Goal: Task Accomplishment & Management: Use online tool/utility

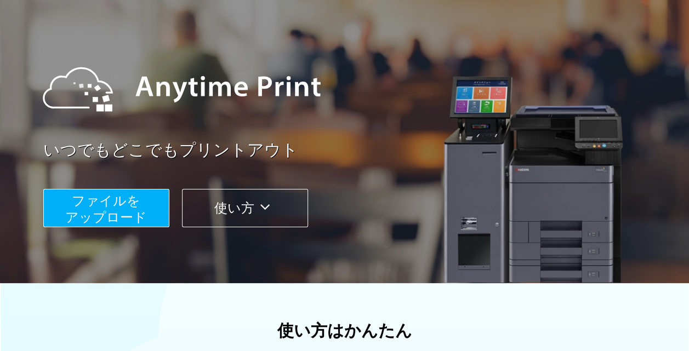
scroll to position [74, 0]
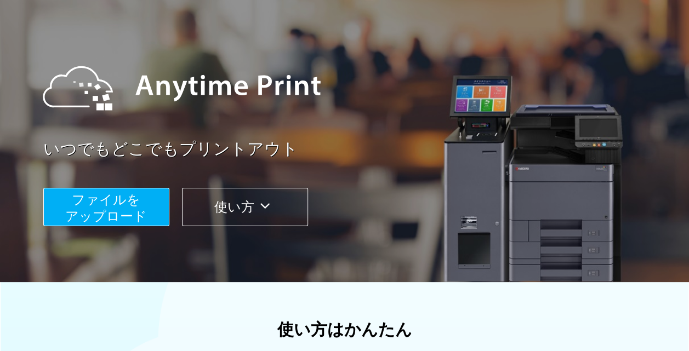
click at [129, 202] on span "ファイルを ​​アップロード" at bounding box center [106, 207] width 82 height 31
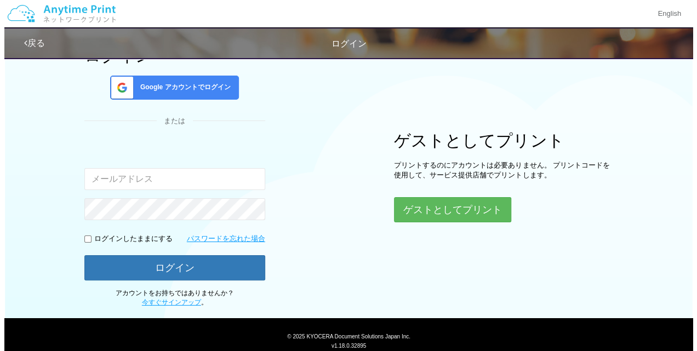
scroll to position [107, 0]
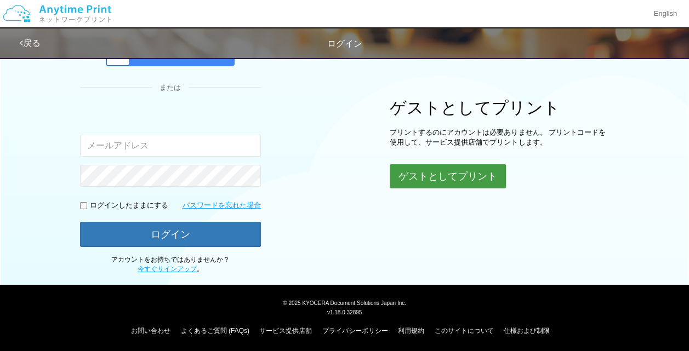
click at [431, 173] on button "ゲストとしてプリント" at bounding box center [448, 176] width 116 height 24
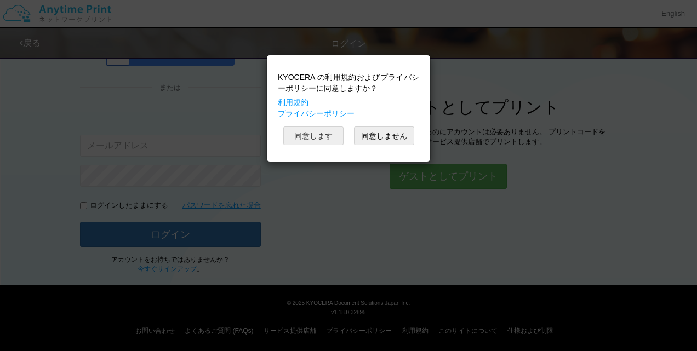
click at [308, 138] on button "同意します" at bounding box center [313, 136] width 60 height 19
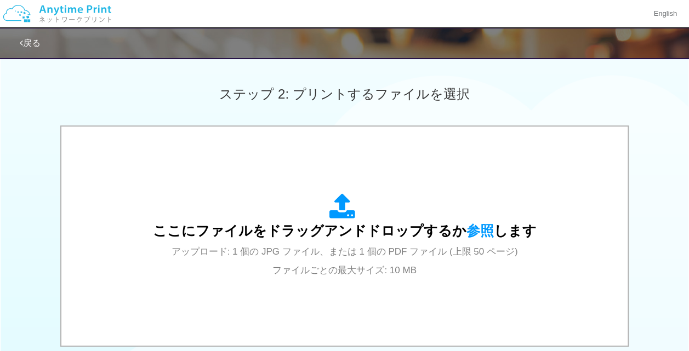
scroll to position [291, 0]
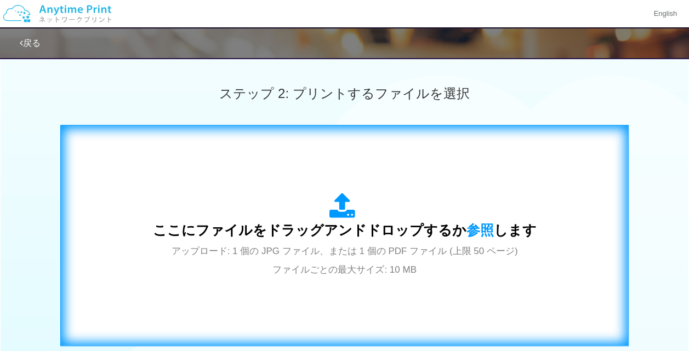
click at [333, 215] on icon at bounding box center [344, 206] width 31 height 27
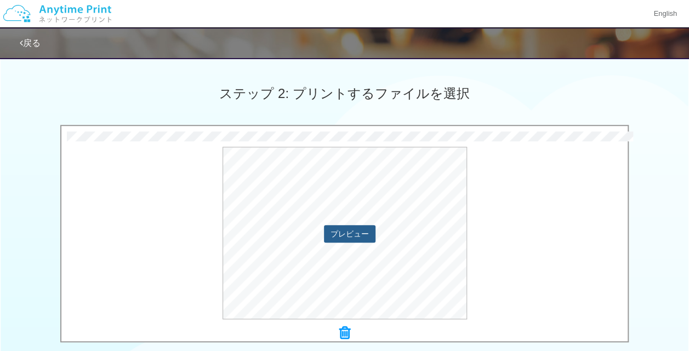
click at [338, 231] on button "プレビュー" at bounding box center [350, 234] width 52 height 18
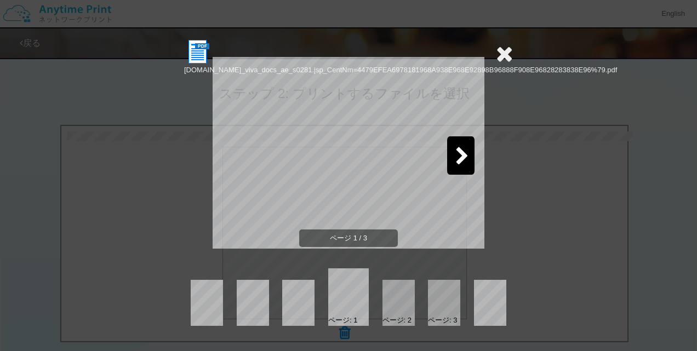
click at [464, 158] on icon at bounding box center [463, 156] width 14 height 19
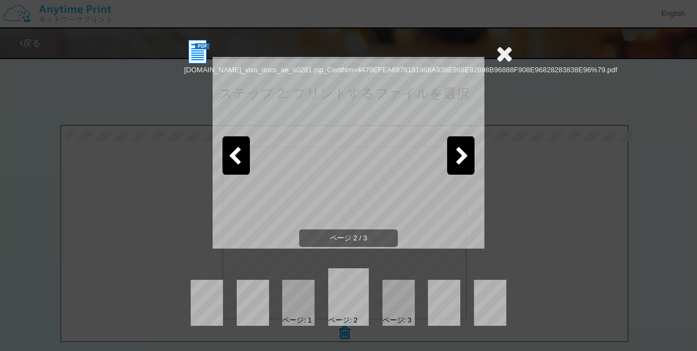
click at [464, 158] on icon at bounding box center [463, 156] width 14 height 19
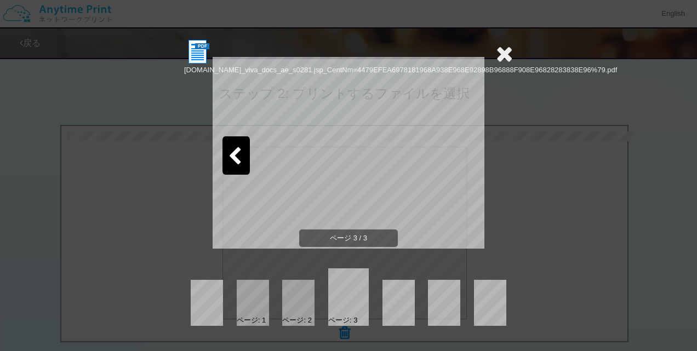
click at [231, 145] on div at bounding box center [236, 156] width 27 height 38
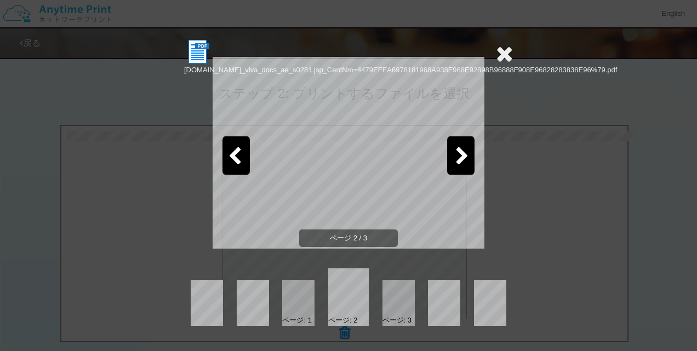
click at [231, 145] on div at bounding box center [236, 156] width 27 height 38
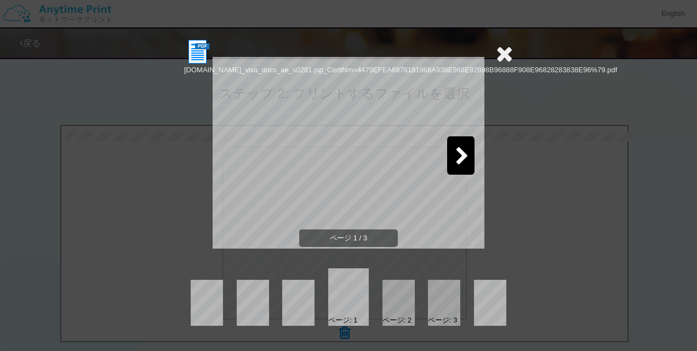
click at [462, 149] on icon at bounding box center [463, 156] width 14 height 19
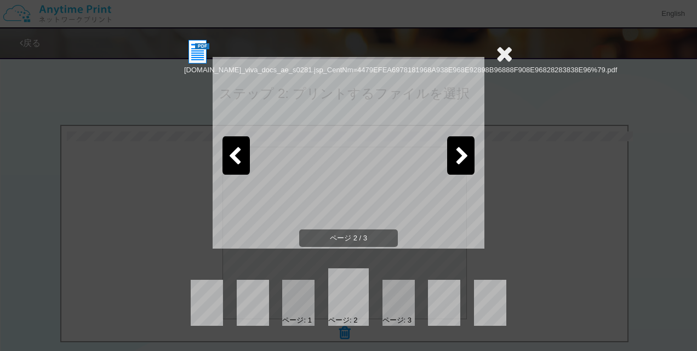
click at [506, 57] on icon at bounding box center [504, 54] width 17 height 22
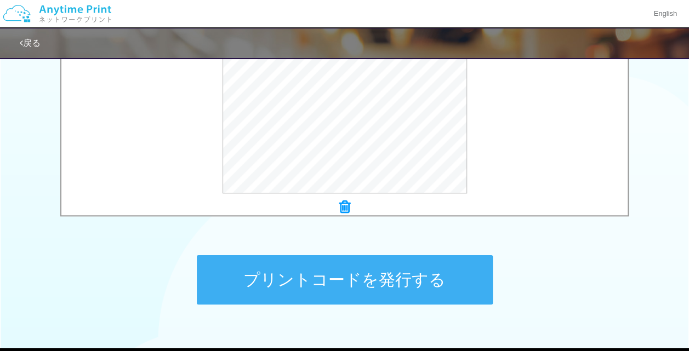
scroll to position [424, 0]
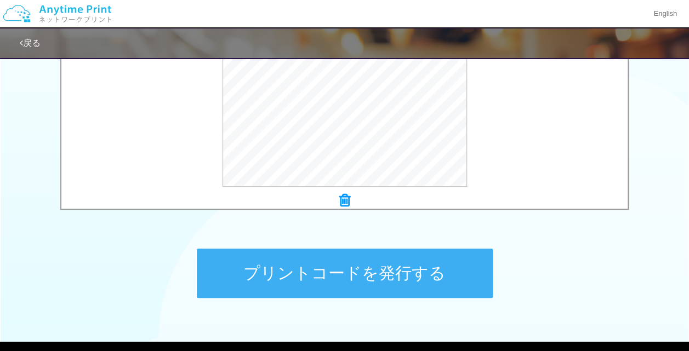
click at [348, 201] on icon at bounding box center [344, 201] width 11 height 14
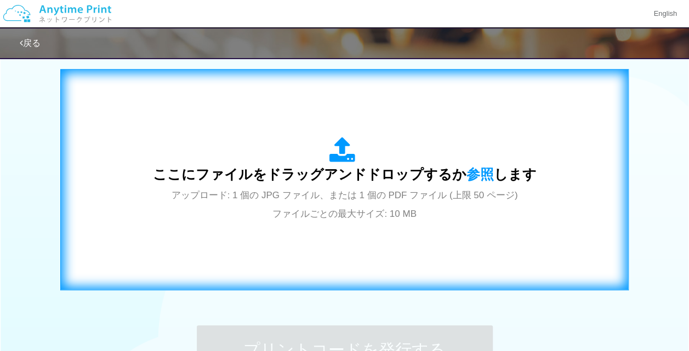
scroll to position [399, 0]
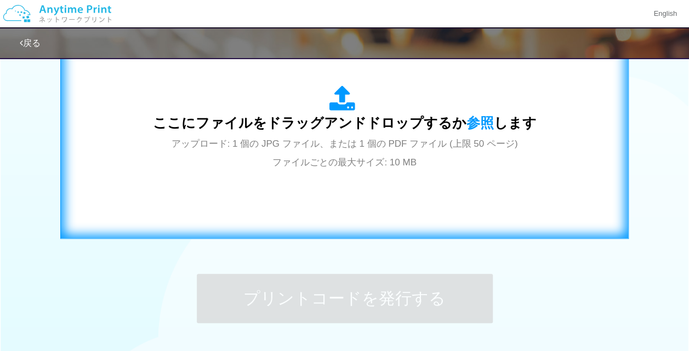
click at [345, 105] on icon at bounding box center [344, 99] width 31 height 27
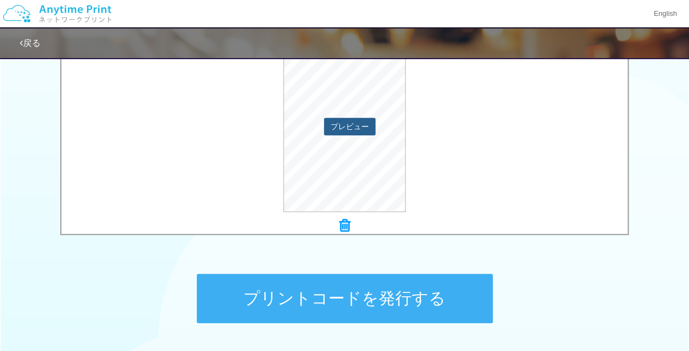
click at [339, 130] on button "プレビュー" at bounding box center [350, 127] width 52 height 18
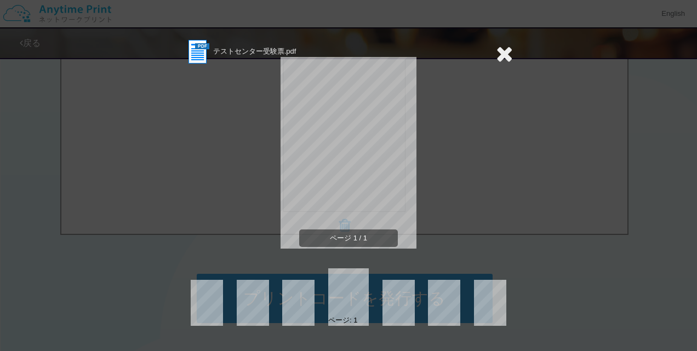
click at [500, 57] on icon at bounding box center [504, 54] width 17 height 22
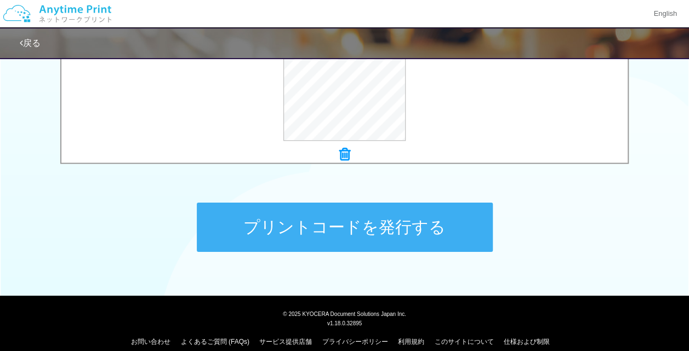
scroll to position [482, 0]
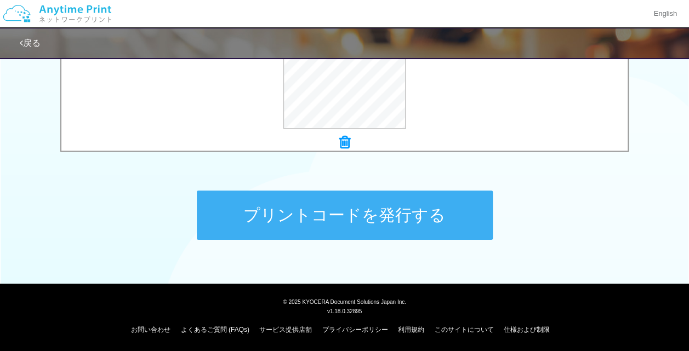
click at [403, 207] on button "プリントコードを発行する" at bounding box center [345, 215] width 296 height 49
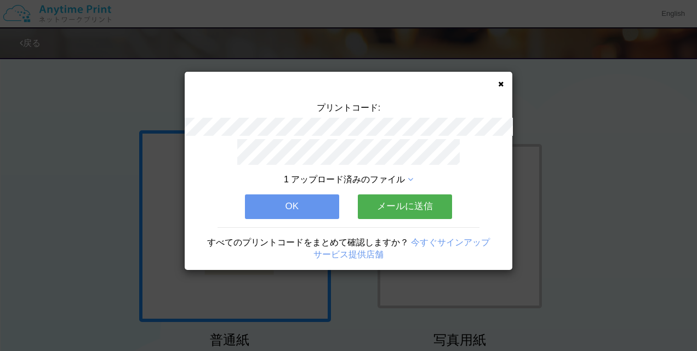
click at [268, 204] on button "OK" at bounding box center [292, 207] width 94 height 24
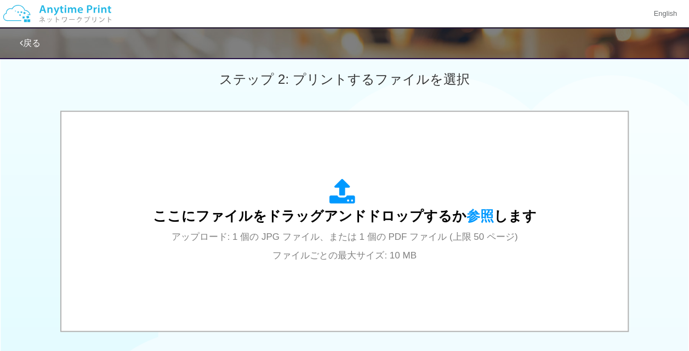
scroll to position [404, 0]
